Goal: Complete application form: Complete application form

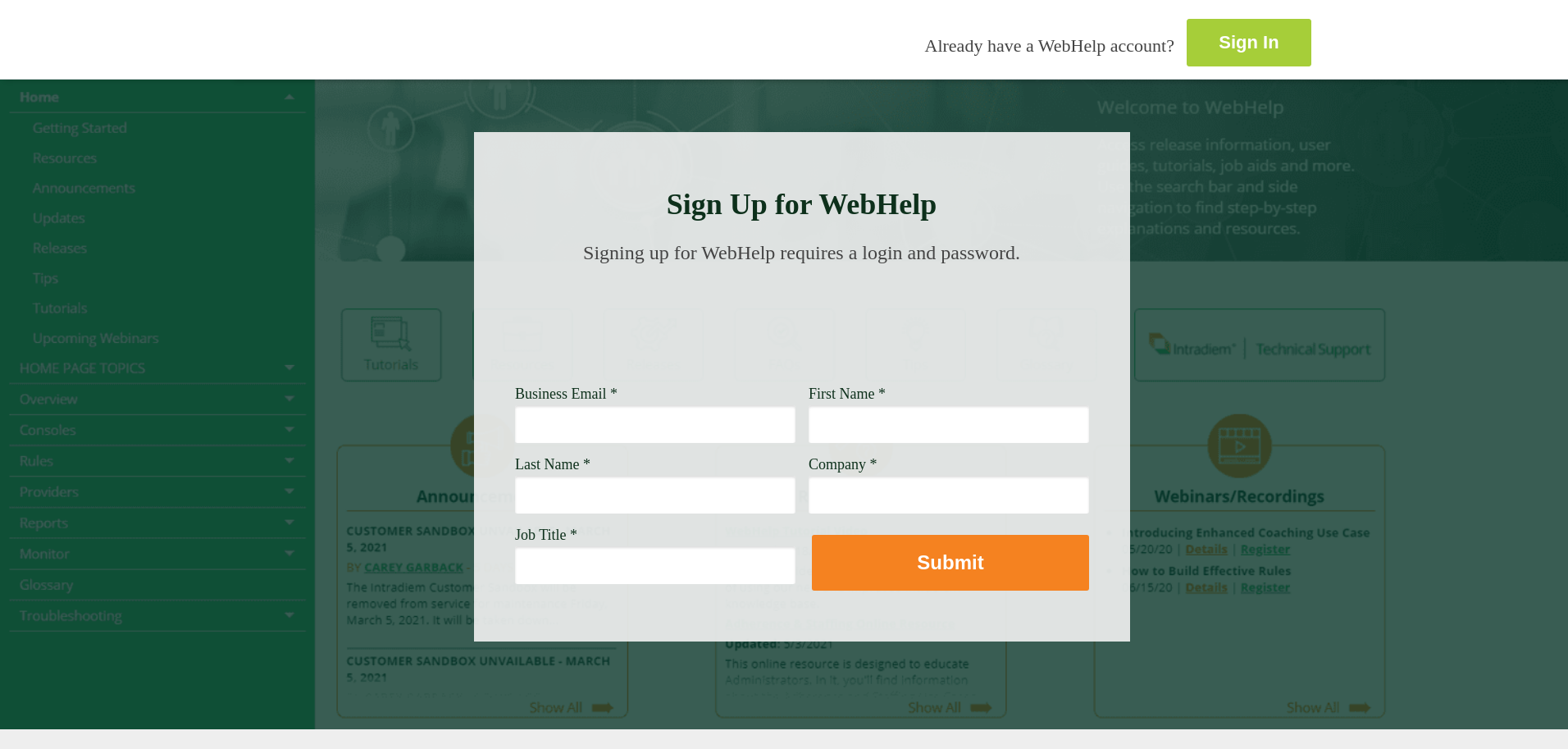
click at [1186, 51] on link "Sign In" at bounding box center [1249, 42] width 125 height 48
click at [515, 415] on input "Business Email *" at bounding box center [655, 424] width 281 height 38
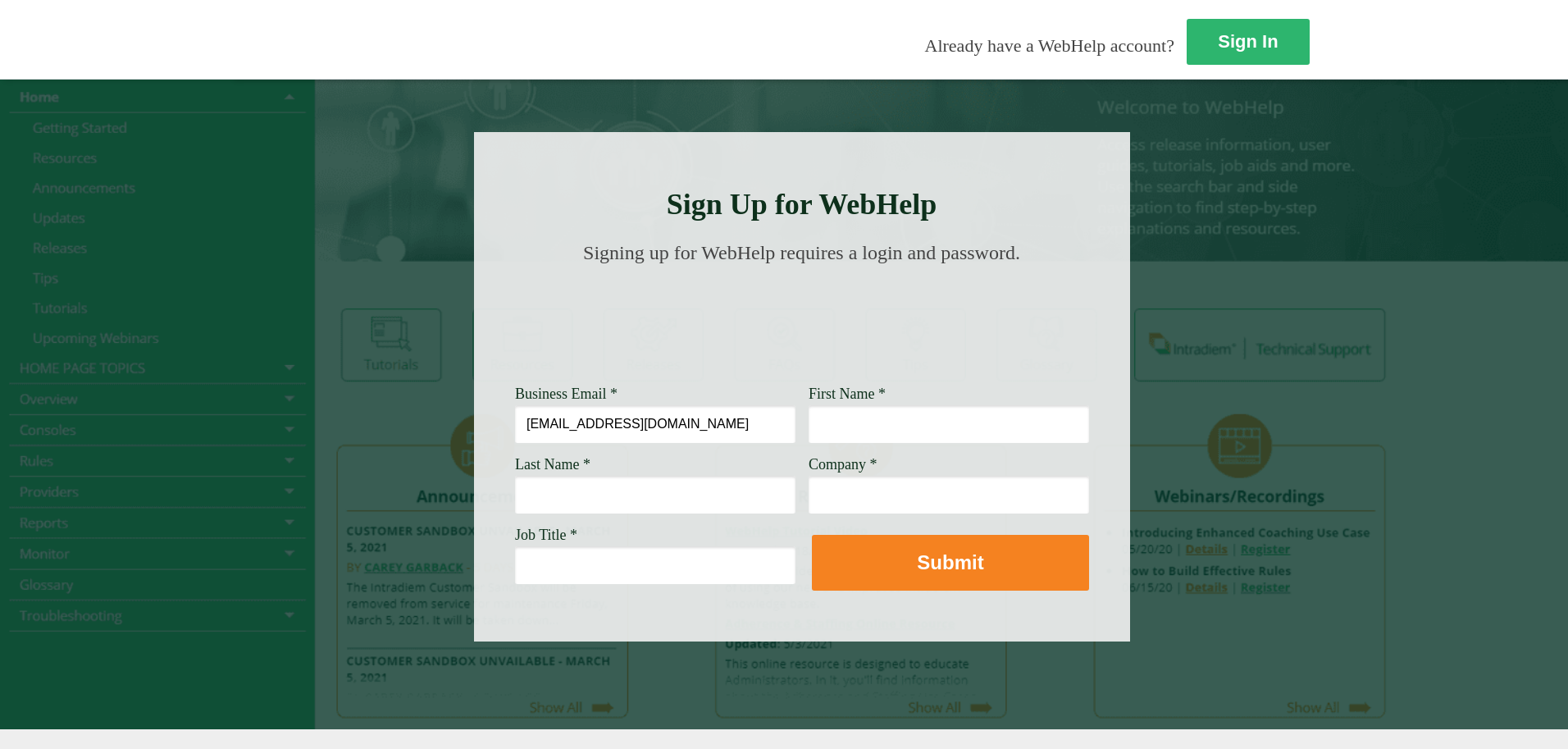
type input "[EMAIL_ADDRESS][DOMAIN_NAME]"
click at [808, 421] on input "First Name *" at bounding box center [948, 424] width 281 height 38
type input "chanel"
drag, startPoint x: 405, startPoint y: 514, endPoint x: 408, endPoint y: 506, distance: 8.5
click at [515, 513] on input "Last Name *" at bounding box center [655, 495] width 281 height 38
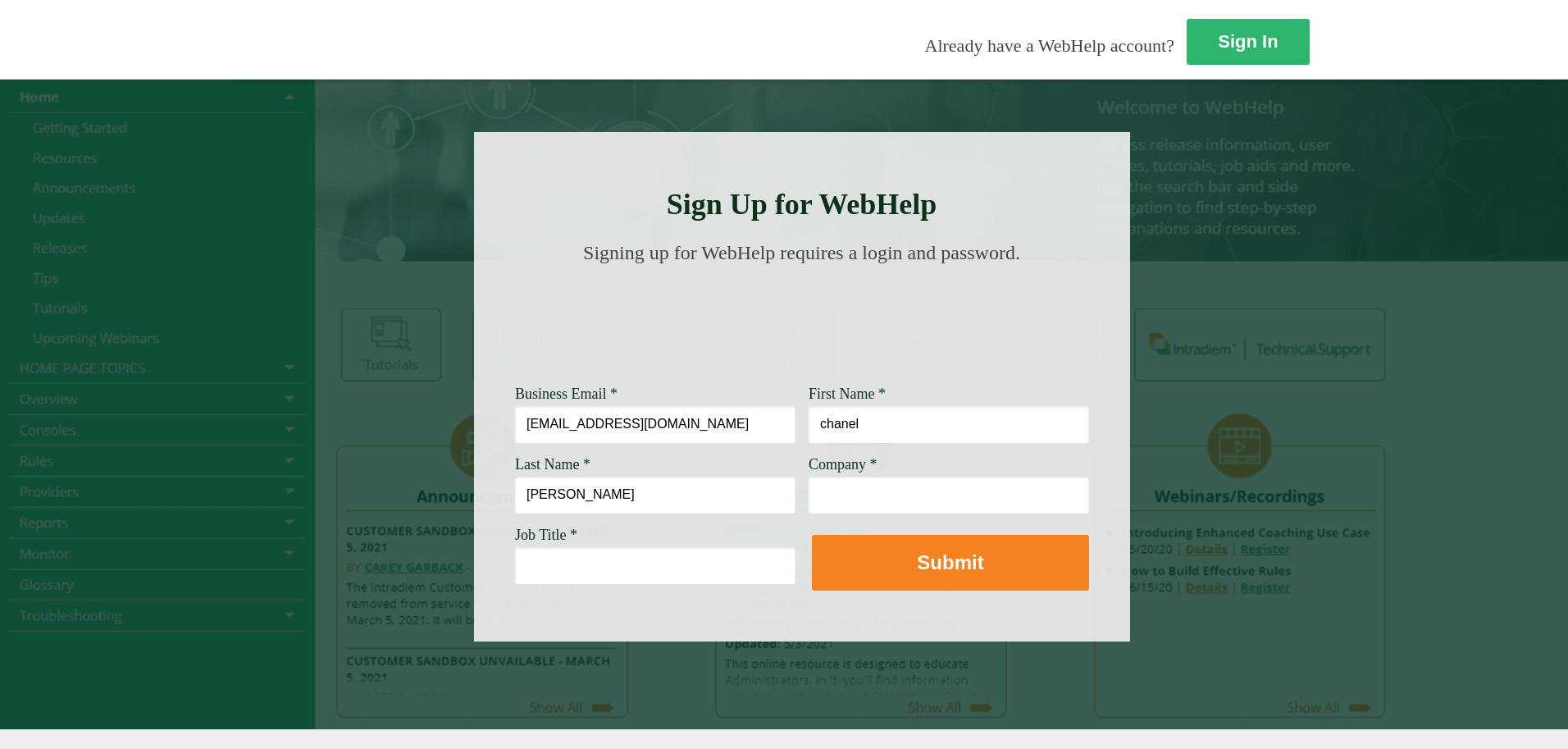
type input "[PERSON_NAME]"
click at [808, 494] on input "Company *" at bounding box center [948, 495] width 281 height 38
type input "[PERSON_NAME] fargo"
click at [515, 560] on input "Job Title *" at bounding box center [655, 565] width 281 height 38
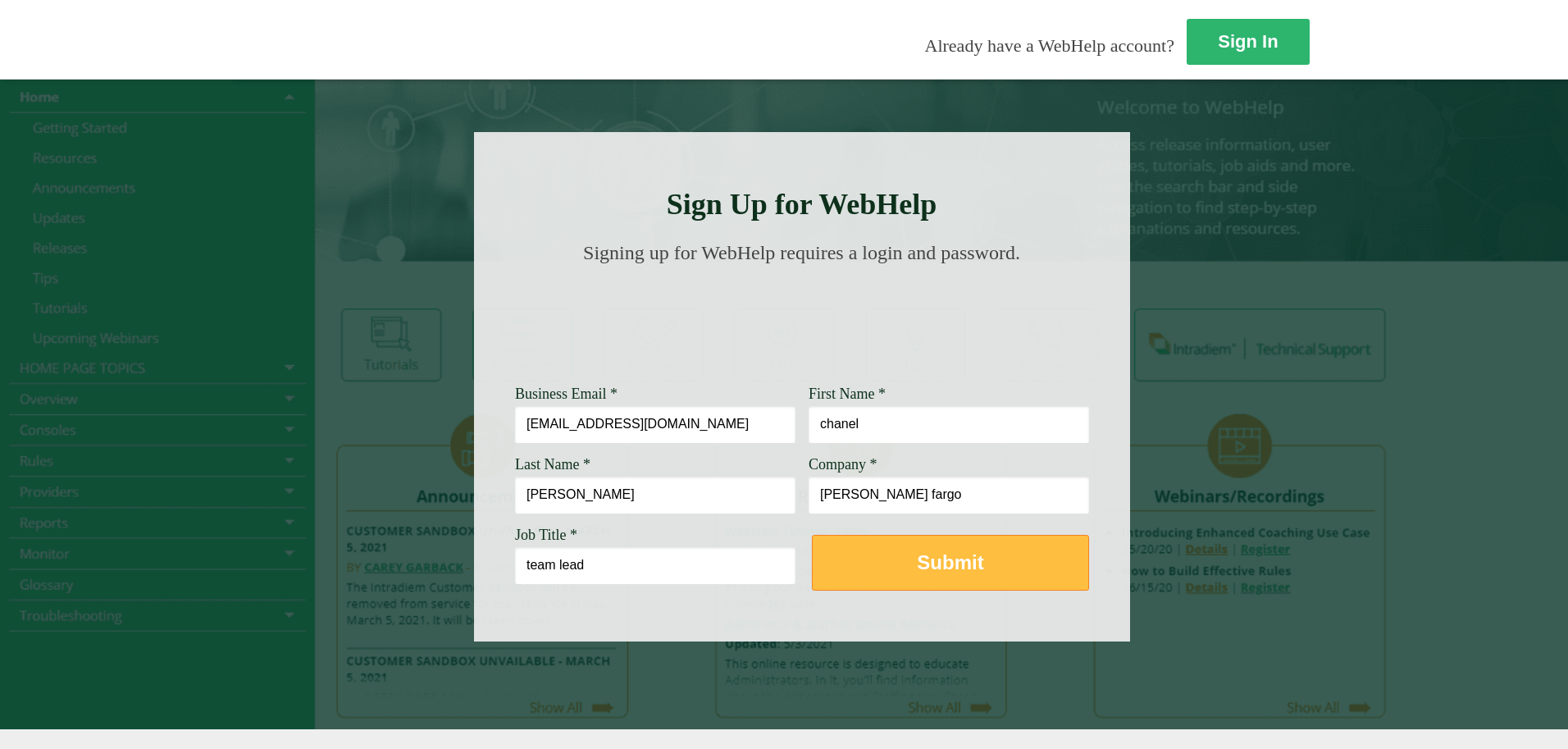
type input "team lead"
click at [917, 563] on strong "Submit" at bounding box center [950, 562] width 67 height 23
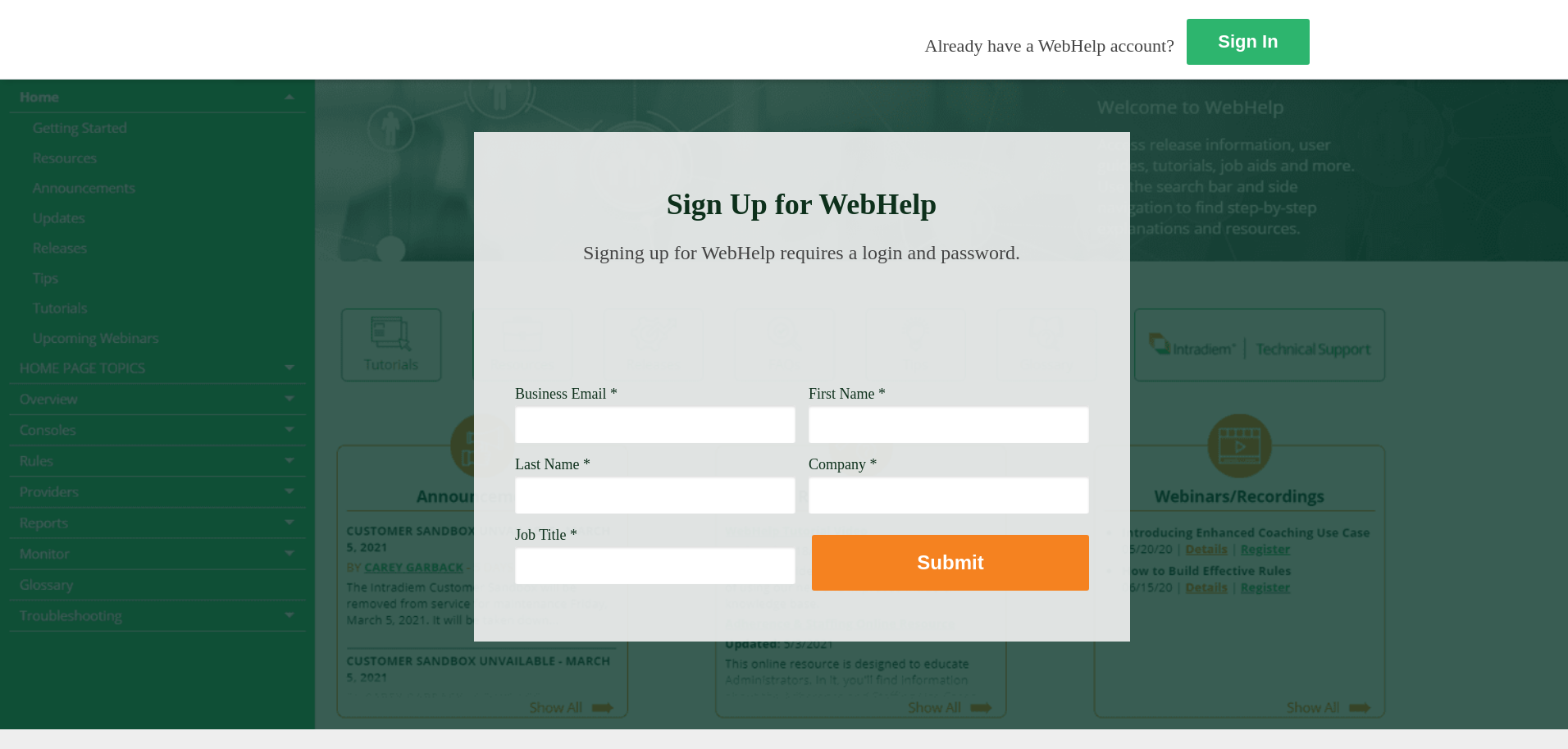
click at [515, 426] on input "Business Email *" at bounding box center [655, 424] width 281 height 38
click at [515, 427] on input "Business Email *" at bounding box center [655, 424] width 281 height 38
type input "[EMAIL_ADDRESS][DOMAIN_NAME]"
click at [808, 413] on input "First Name *" at bounding box center [948, 424] width 281 height 38
type input "chanel"
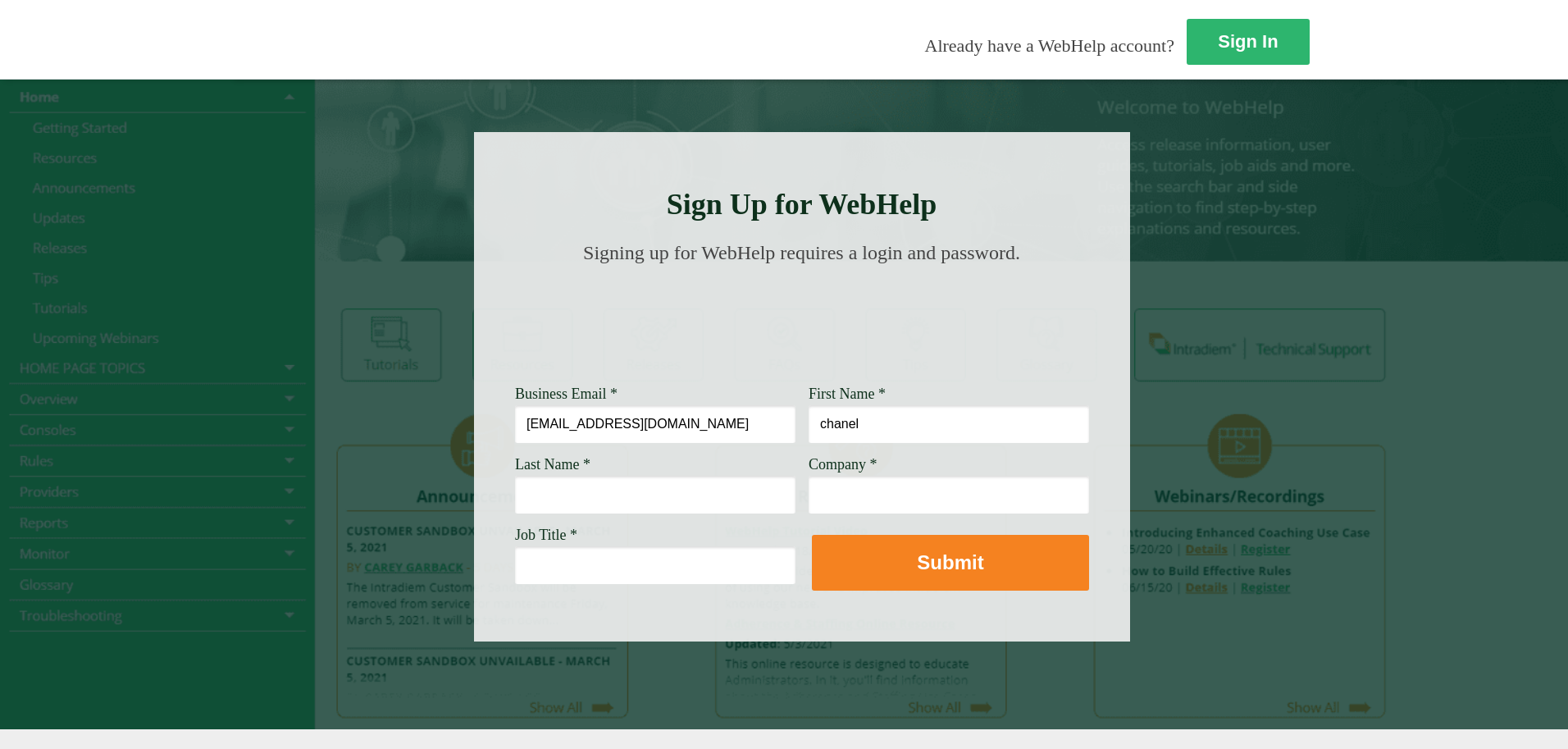
click at [808, 493] on input "Company *" at bounding box center [948, 495] width 281 height 38
click at [515, 500] on input "Last Name *" at bounding box center [655, 495] width 281 height 38
type input "[PERSON_NAME]"
click at [515, 552] on input "Job Title *" at bounding box center [655, 565] width 281 height 38
type input "team lead"
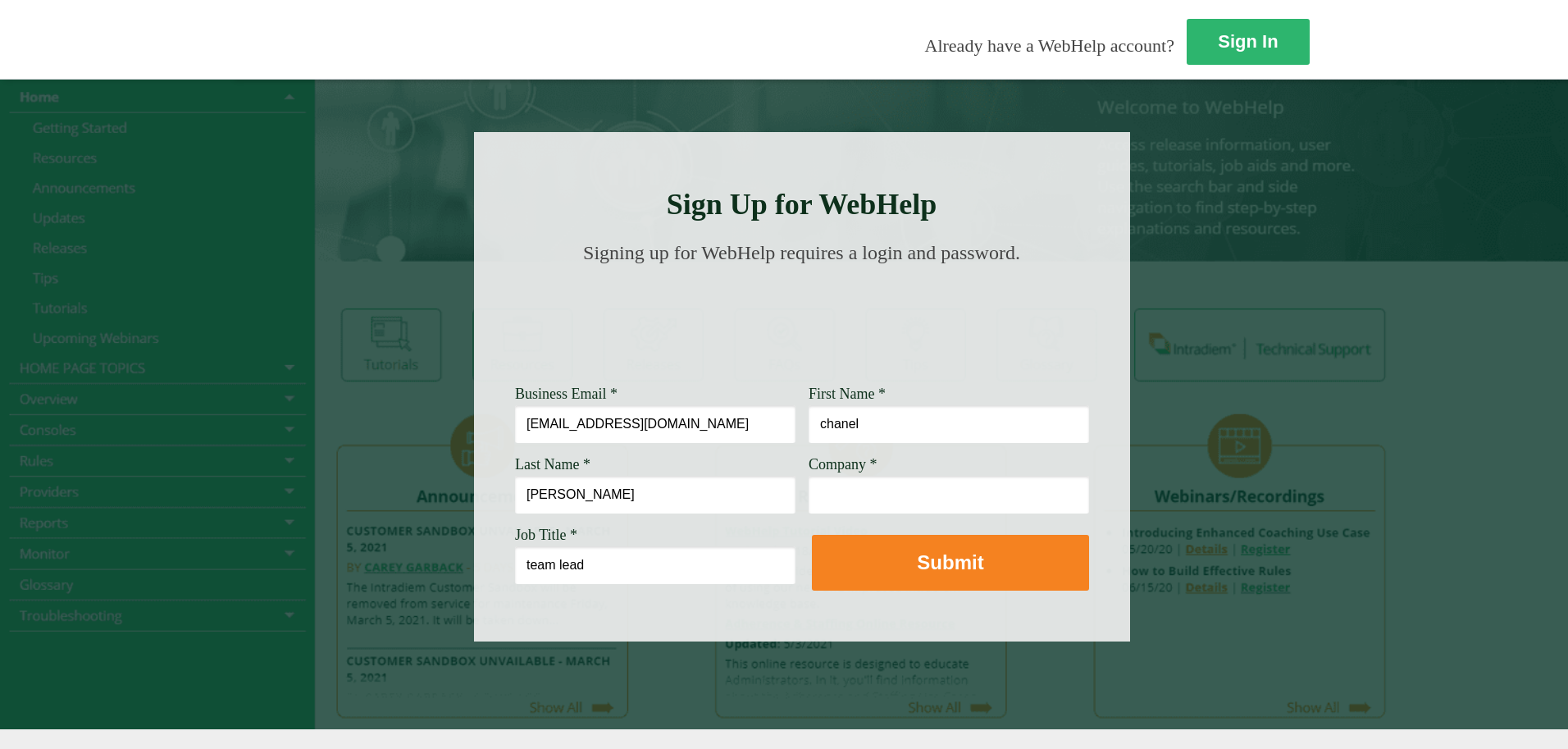
click at [808, 488] on input "Company *" at bounding box center [948, 495] width 281 height 38
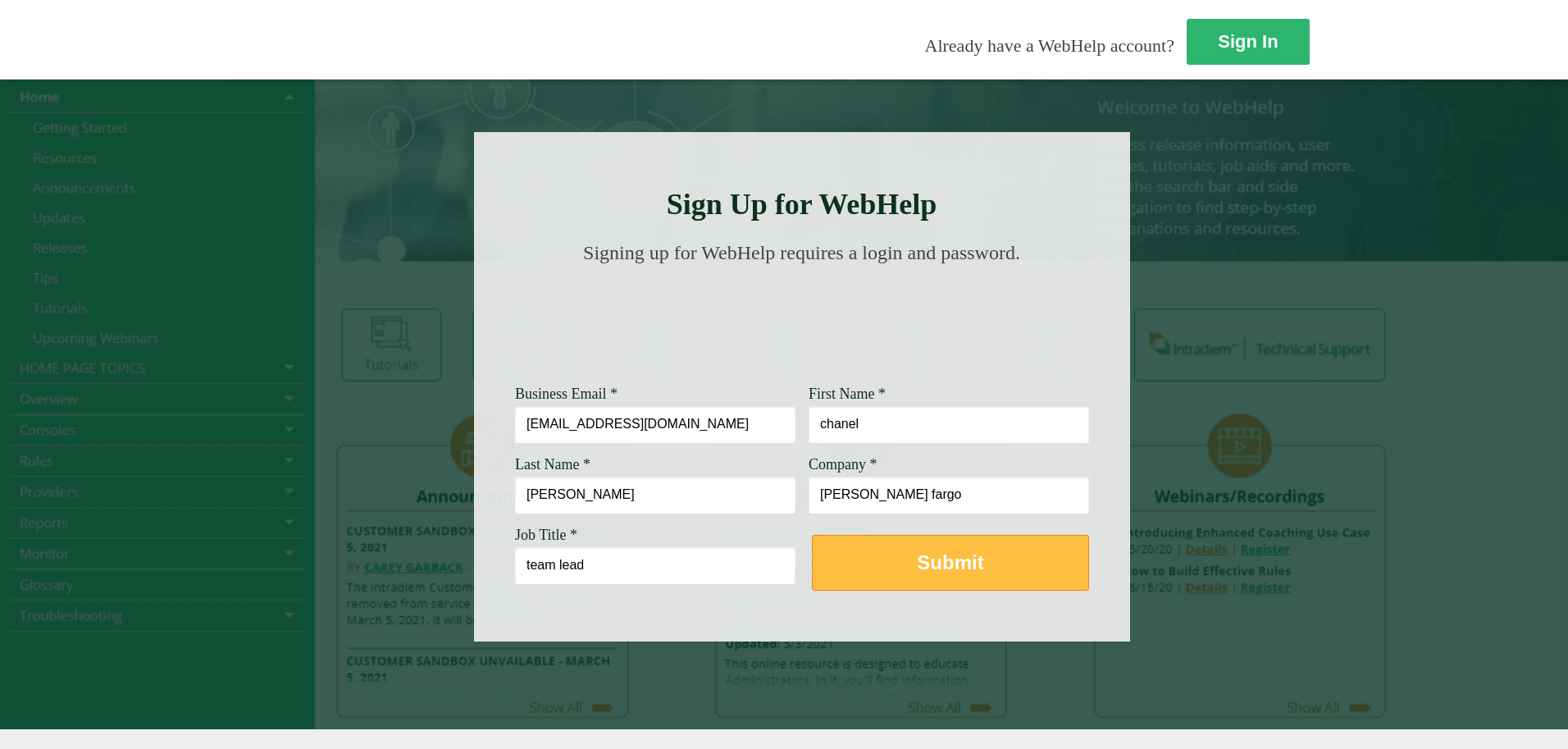
type input "[PERSON_NAME] fargo"
click at [917, 560] on strong "Submit" at bounding box center [950, 562] width 67 height 23
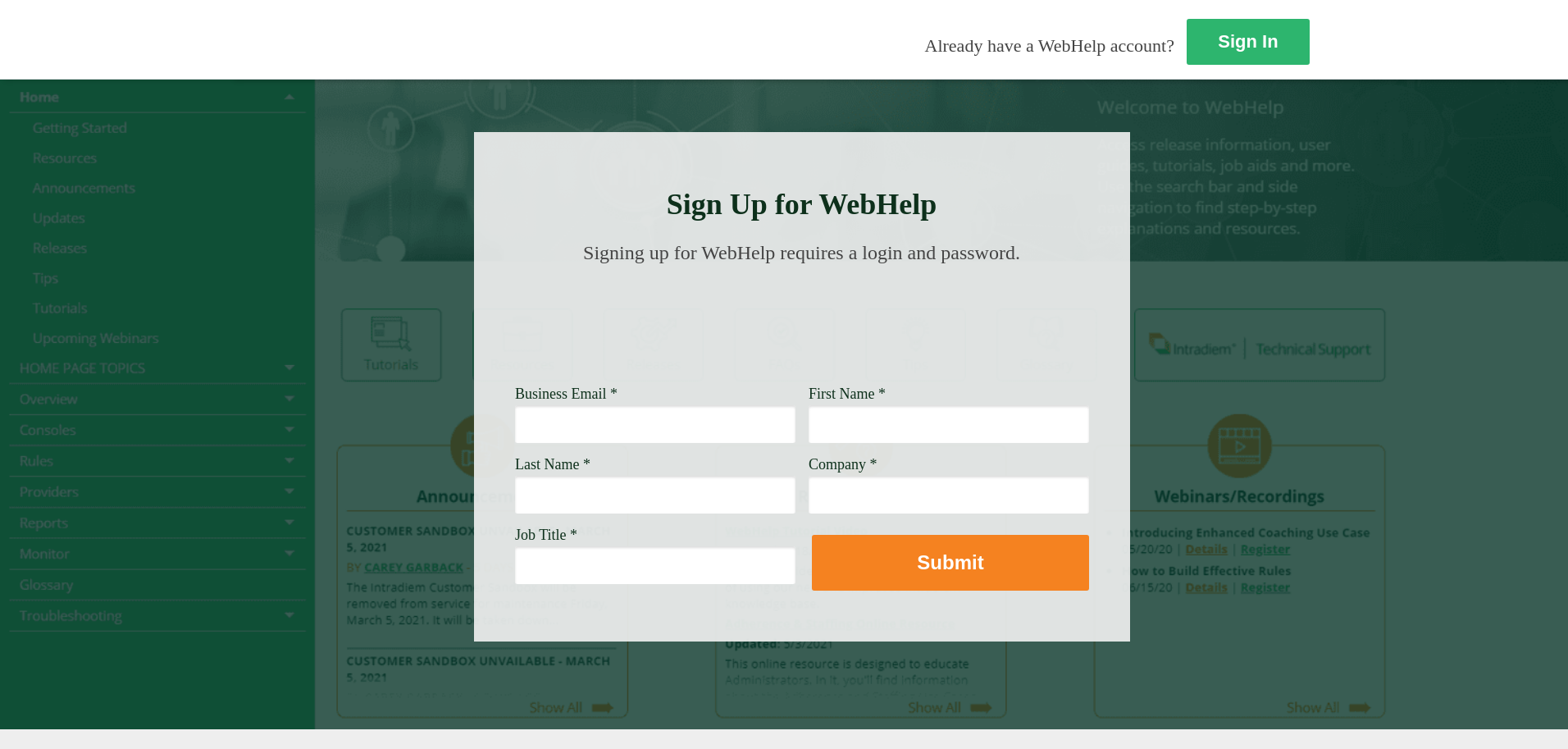
click at [515, 427] on input "Business Email *" at bounding box center [655, 424] width 281 height 38
type input "c"
type input "[EMAIL_ADDRESS][DOMAIN_NAME]"
click at [515, 502] on input "Last Name *" at bounding box center [655, 495] width 281 height 38
type input "[PERSON_NAME]"
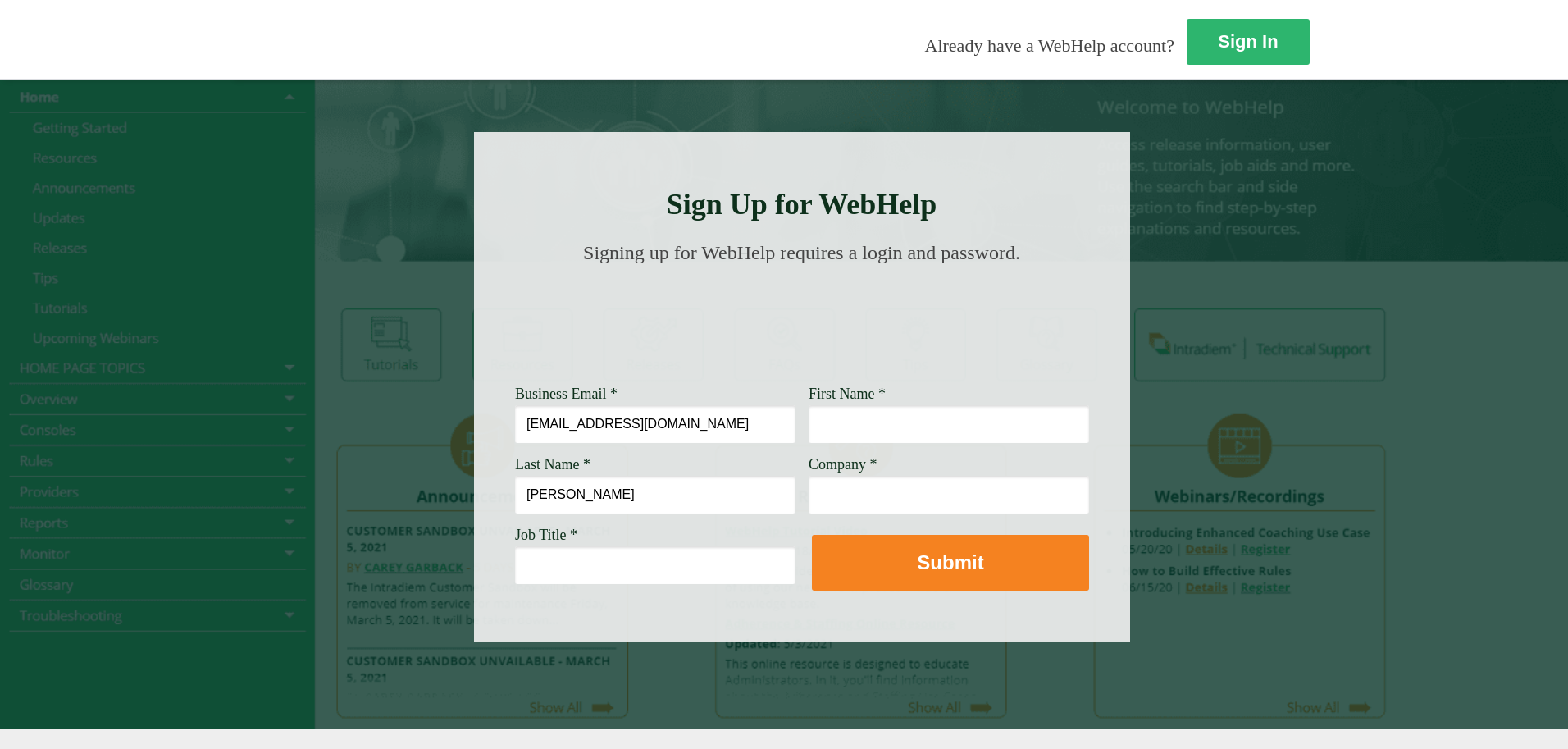
click at [808, 508] on input "Company *" at bounding box center [948, 495] width 281 height 38
type input "c"
type input "[PERSON_NAME] fargo"
click at [808, 437] on input "First Name *" at bounding box center [948, 424] width 281 height 38
type input "chanel"
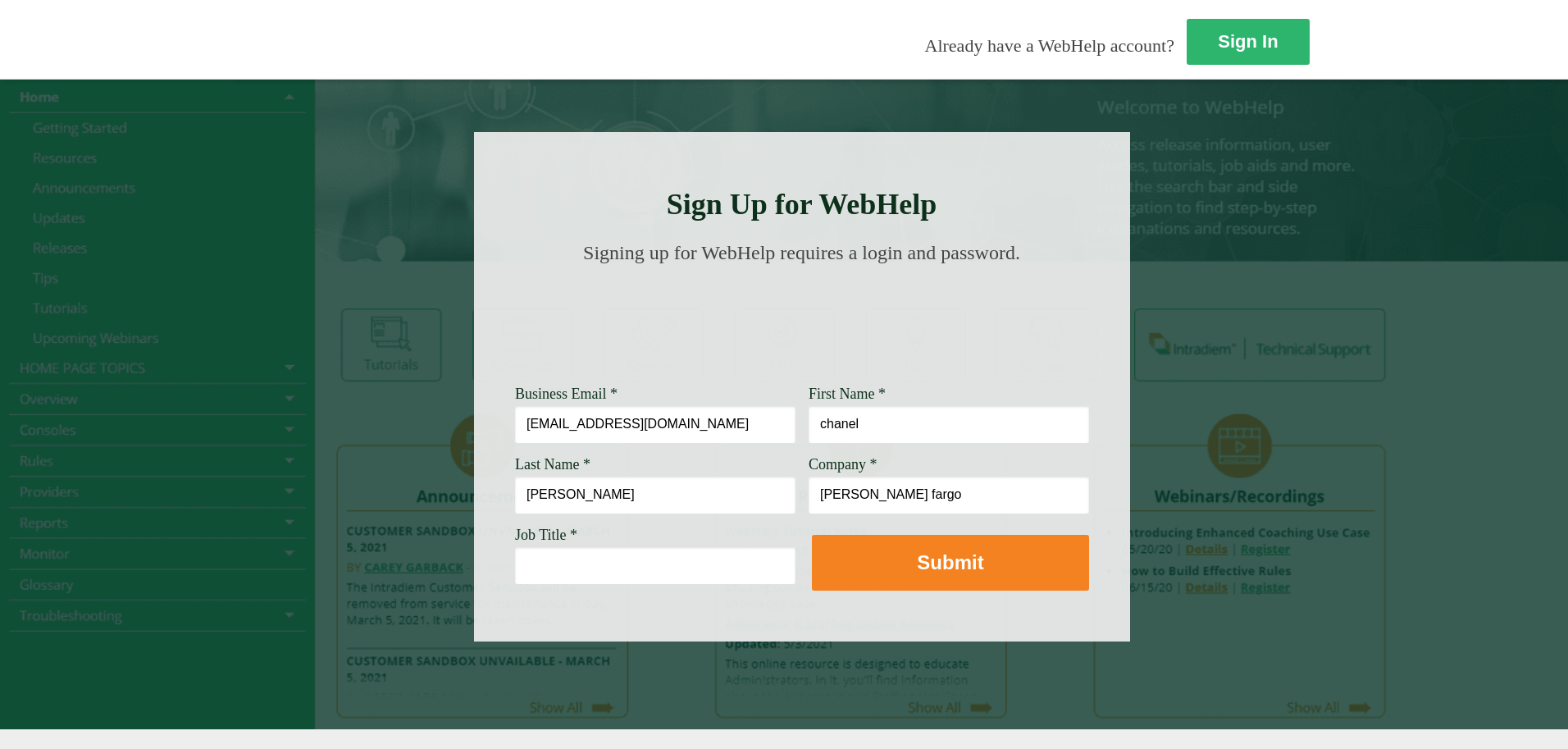
click at [515, 568] on input "Job Title *" at bounding box center [655, 565] width 281 height 38
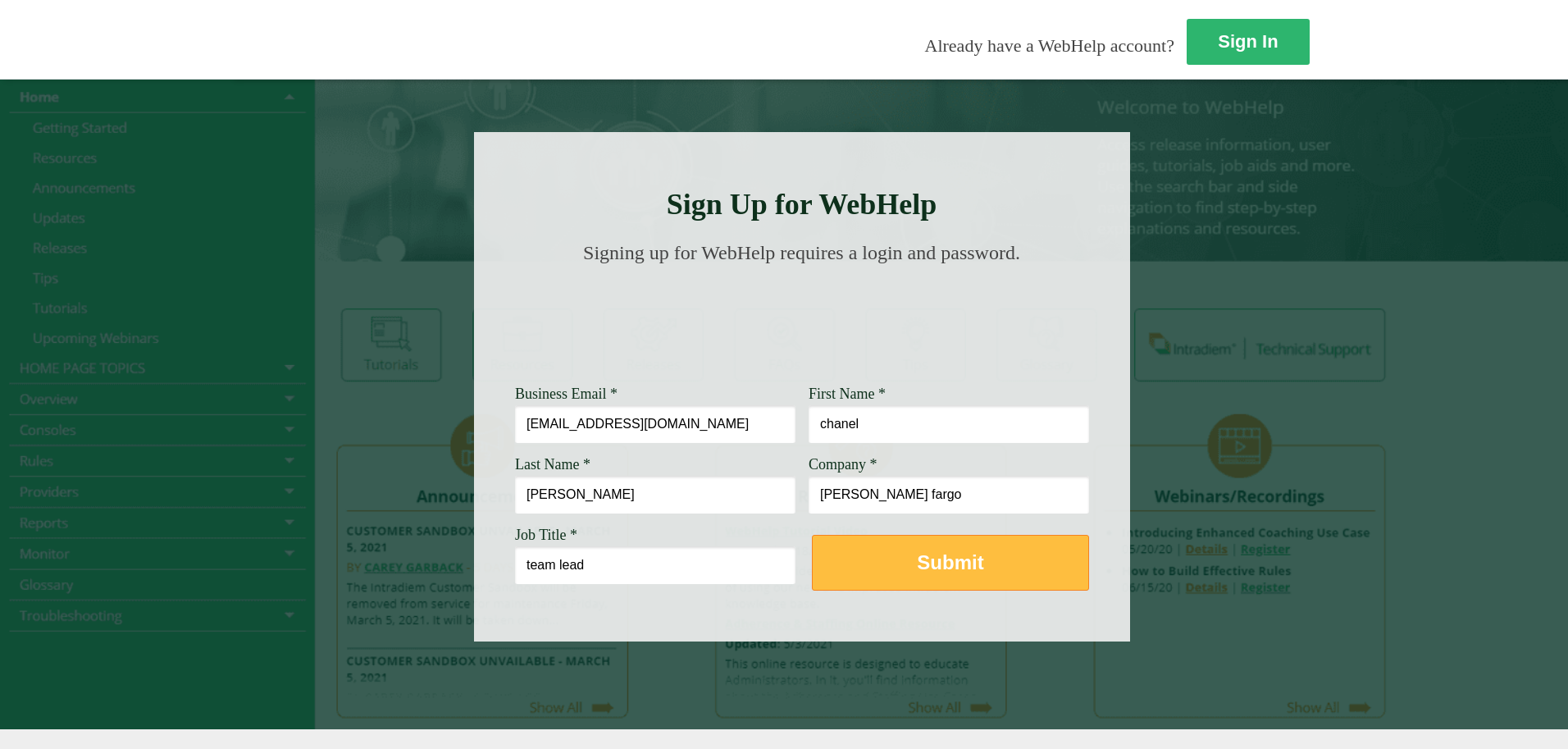
type input "team lead"
click at [917, 563] on strong "Submit" at bounding box center [950, 562] width 67 height 23
